Goal: Transaction & Acquisition: Purchase product/service

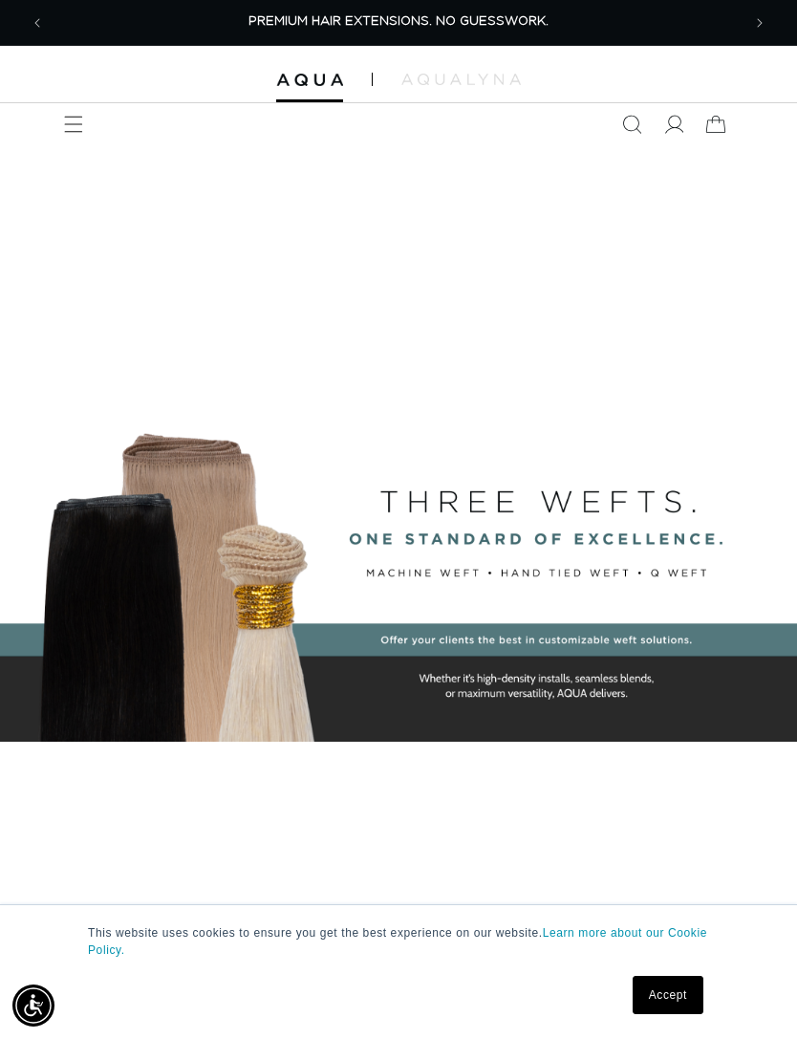
click at [82, 127] on icon "Menu" at bounding box center [73, 124] width 19 height 19
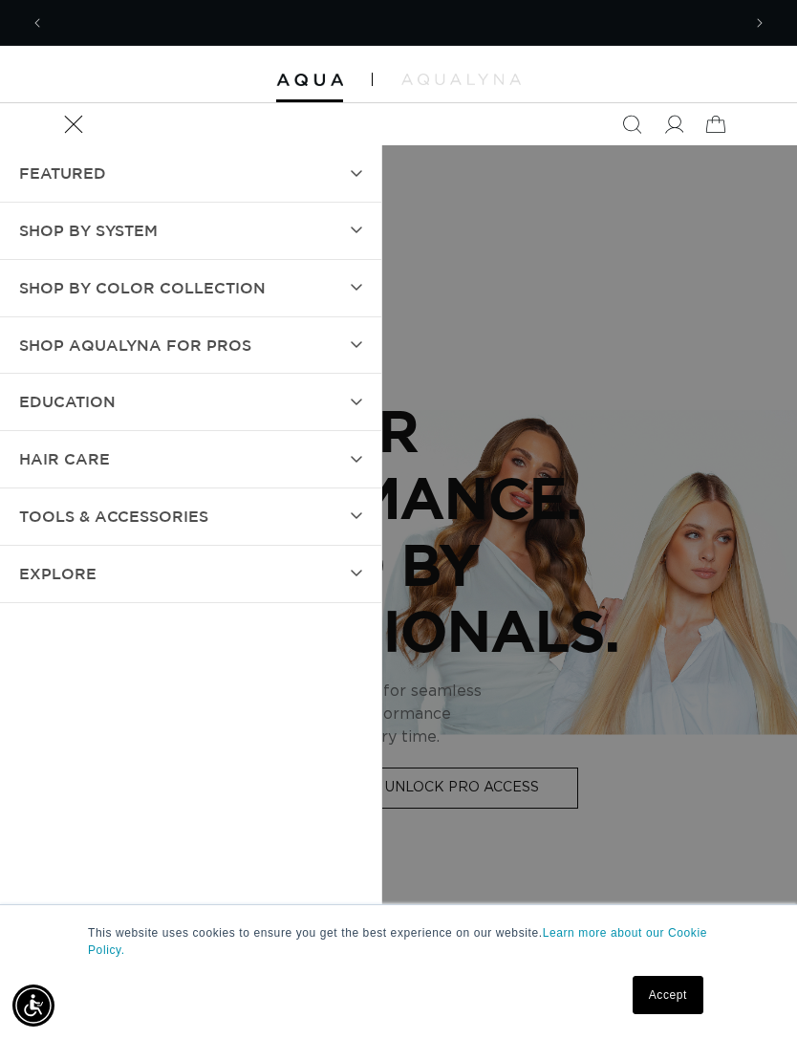
scroll to position [0, 696]
click at [339, 226] on summary "SHOP BY SYSTEM" at bounding box center [190, 231] width 381 height 56
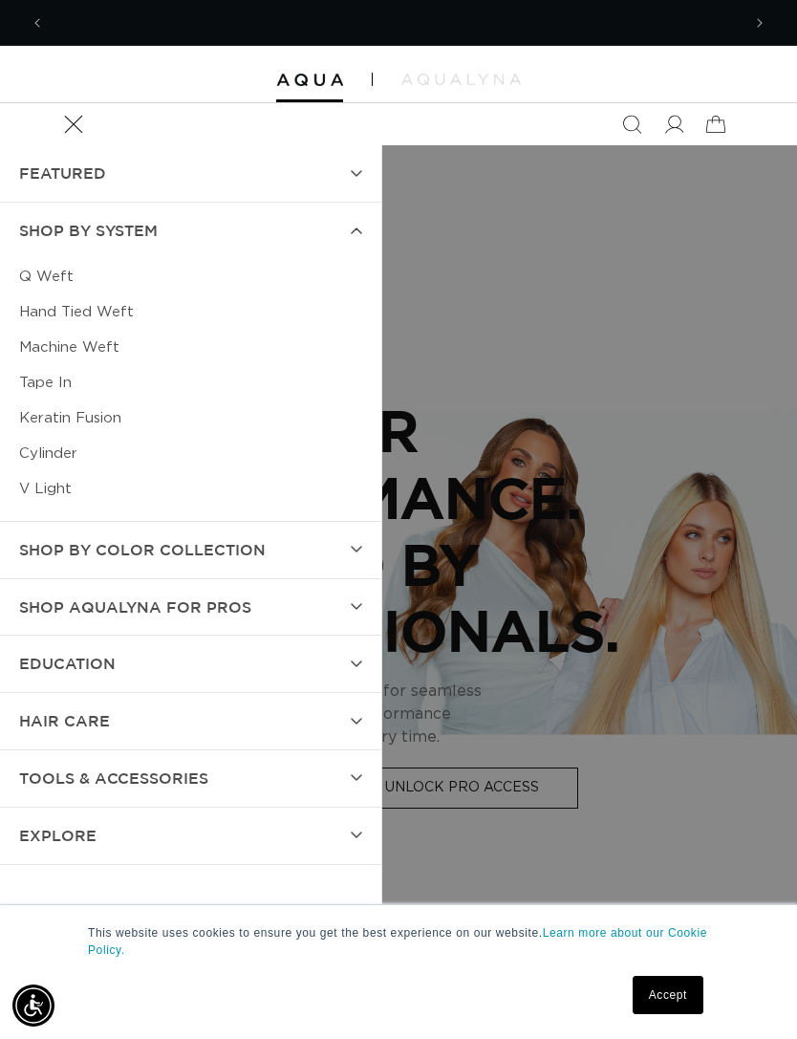
scroll to position [0, 1391]
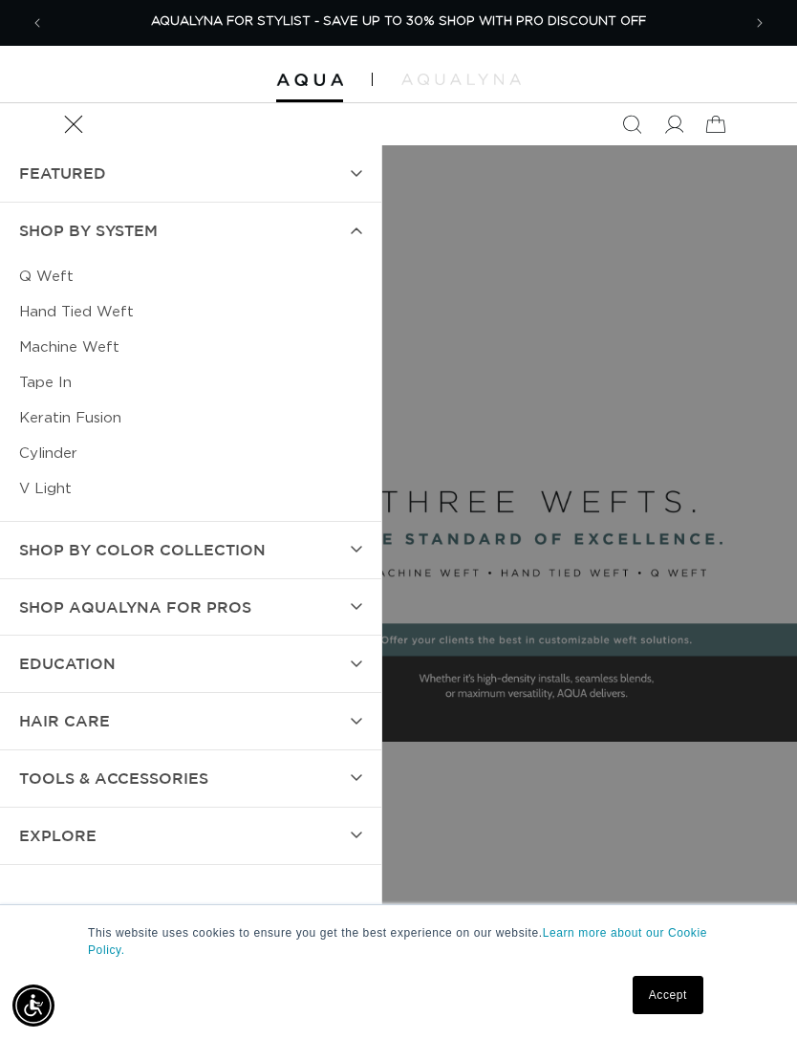
click at [89, 351] on link "Machine Weft" at bounding box center [190, 347] width 343 height 35
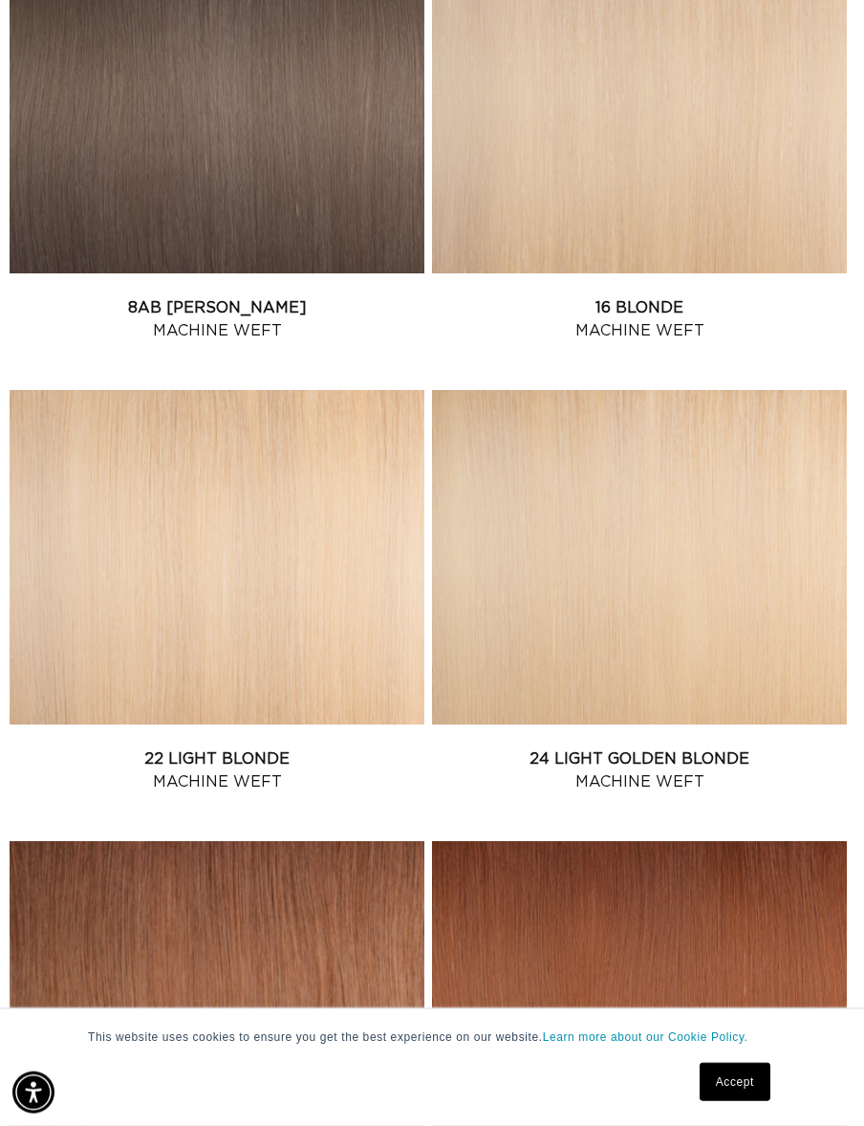
scroll to position [2440, 0]
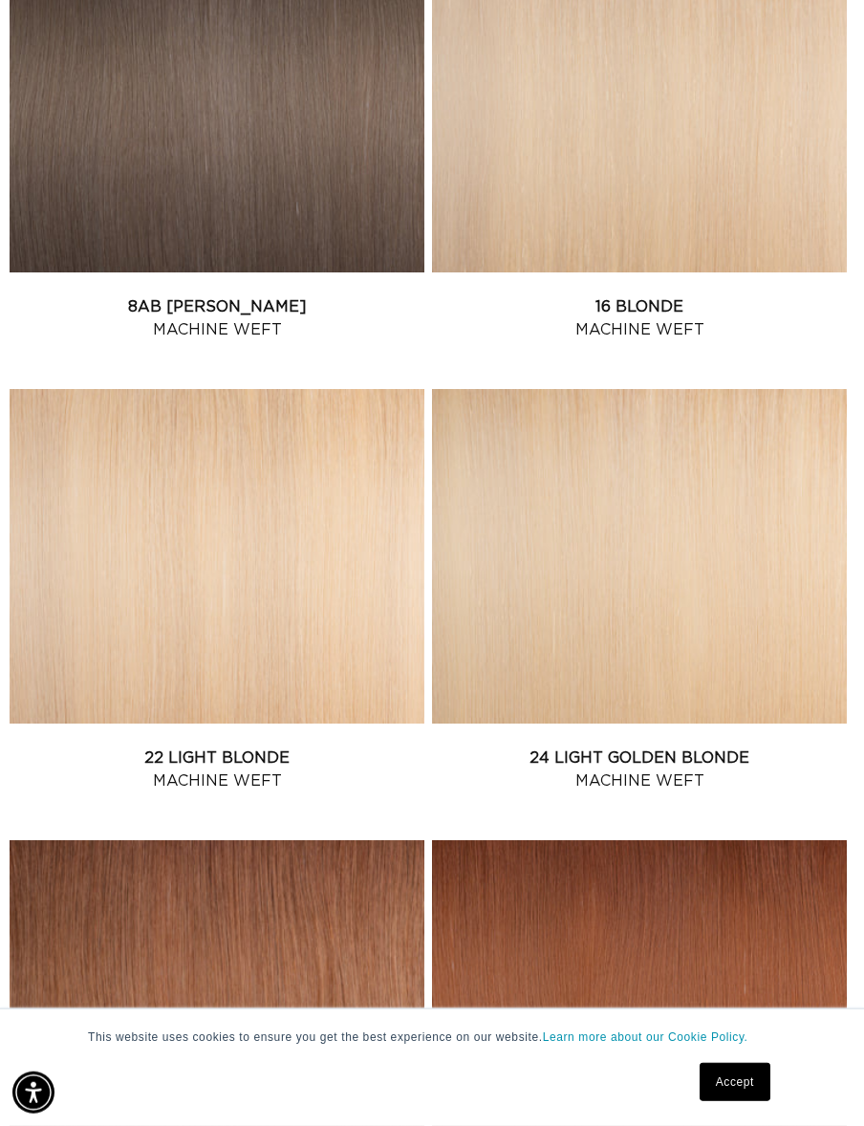
click at [745, 746] on link "24 Light Golden Blonde Machine Weft" at bounding box center [639, 769] width 415 height 46
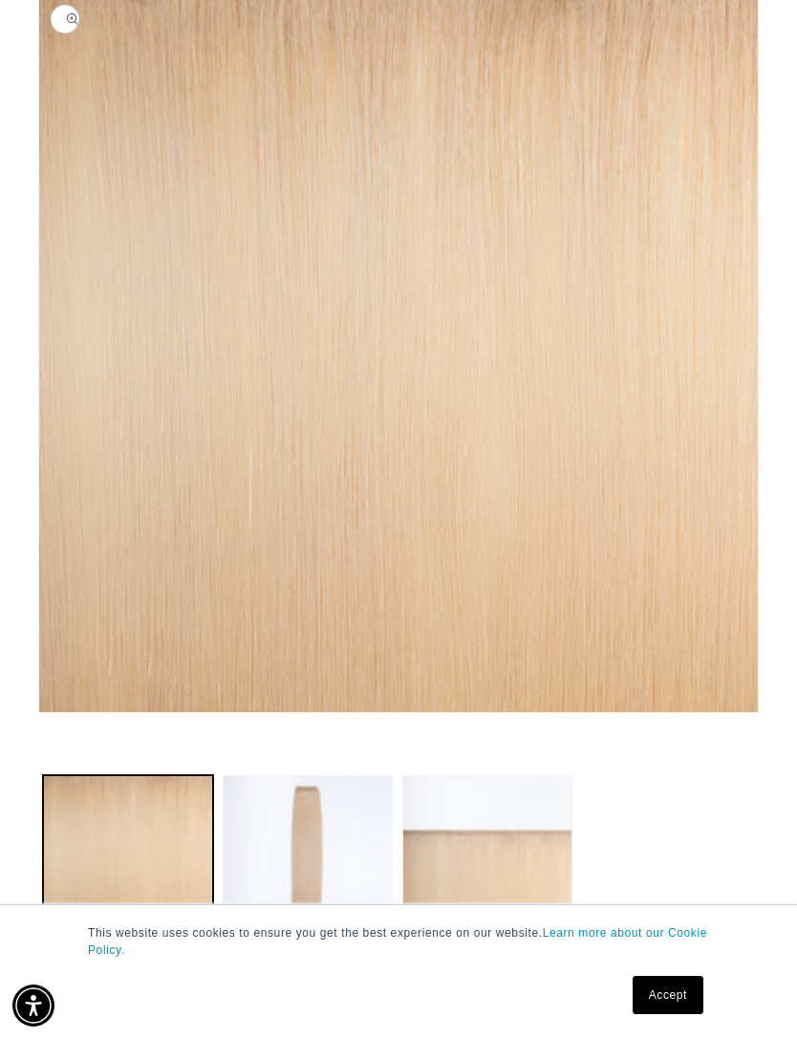
scroll to position [0, 696]
click at [347, 849] on button "Load image 2 in gallery view" at bounding box center [308, 860] width 170 height 170
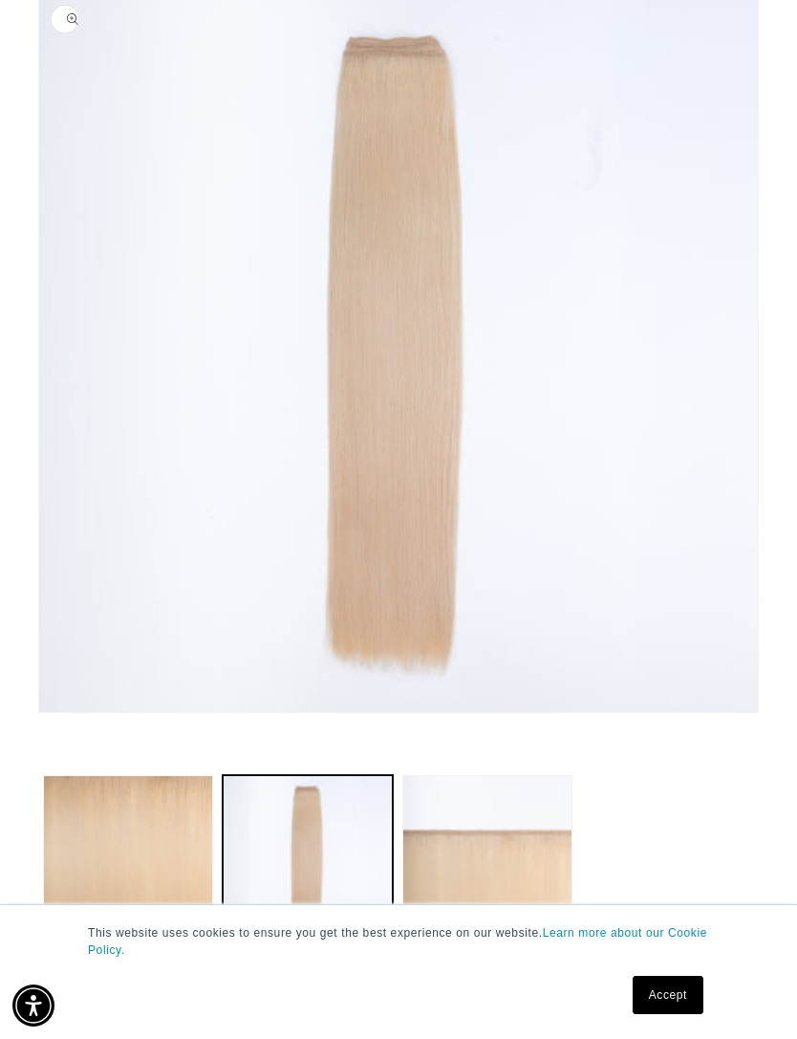
scroll to position [212, 0]
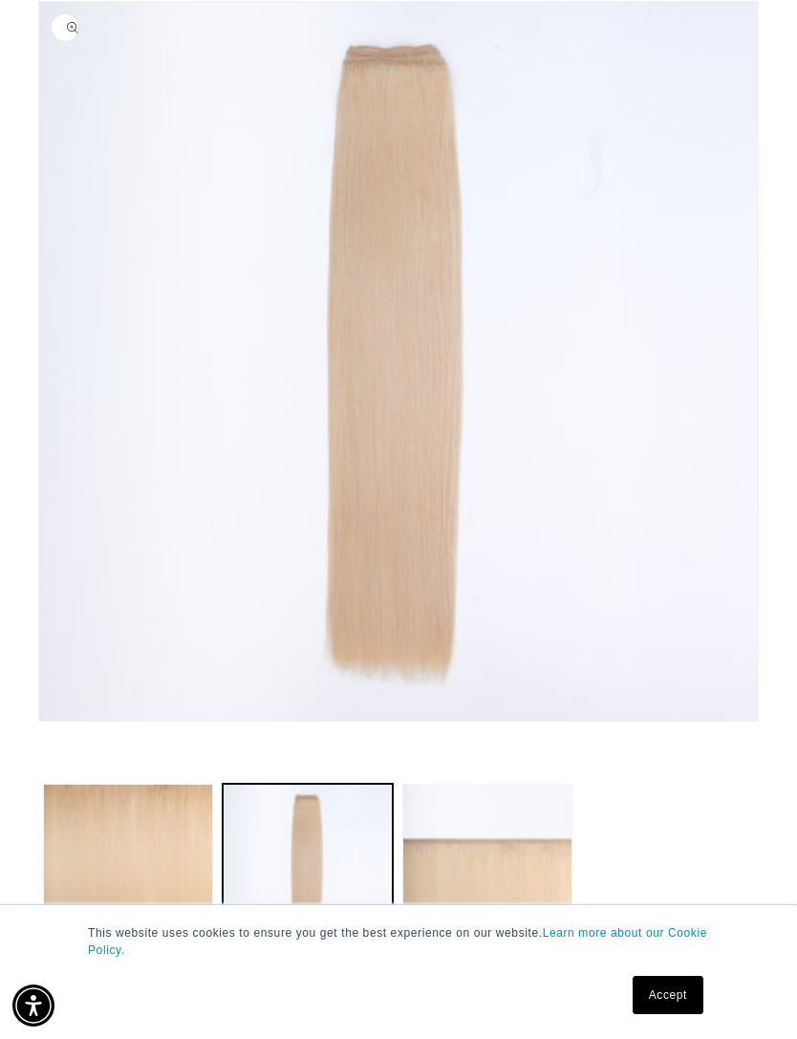
click at [531, 882] on button "Load image 3 in gallery view" at bounding box center [487, 869] width 170 height 170
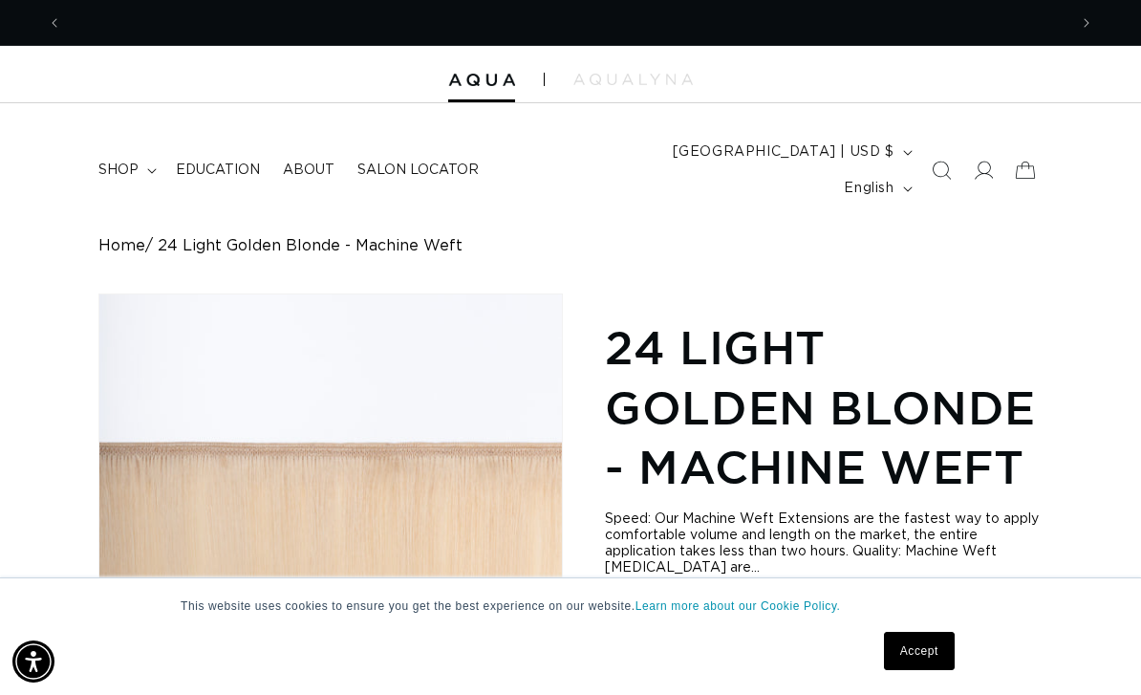
scroll to position [0, 0]
click at [440, 682] on div "This website uses cookies to ensure you get the best experience on our website.…" at bounding box center [571, 636] width 956 height 117
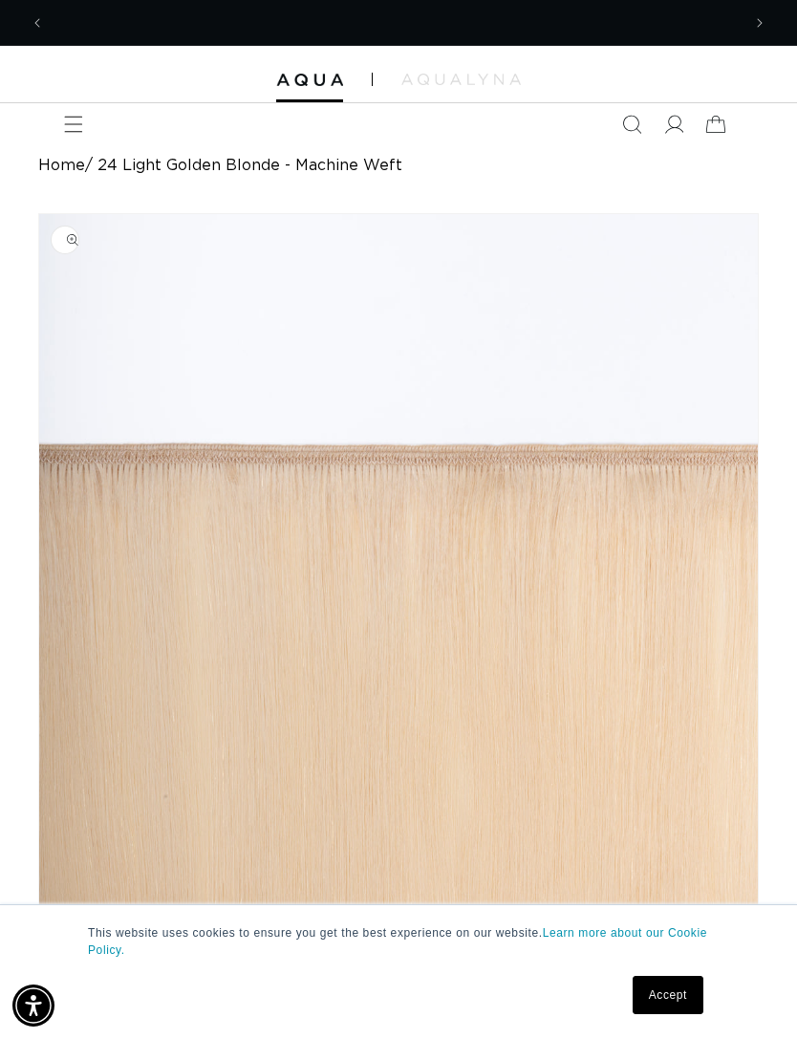
scroll to position [0, 1391]
